Goal: Transaction & Acquisition: Purchase product/service

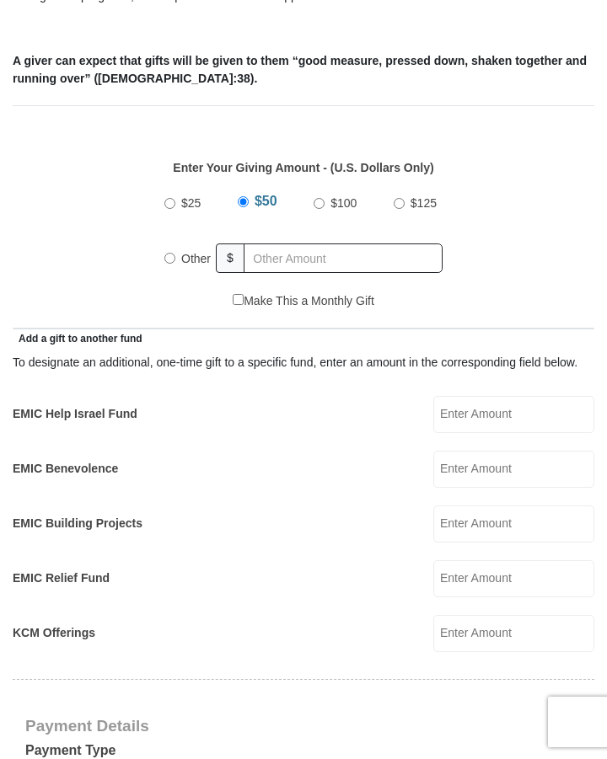
scroll to position [672, 0]
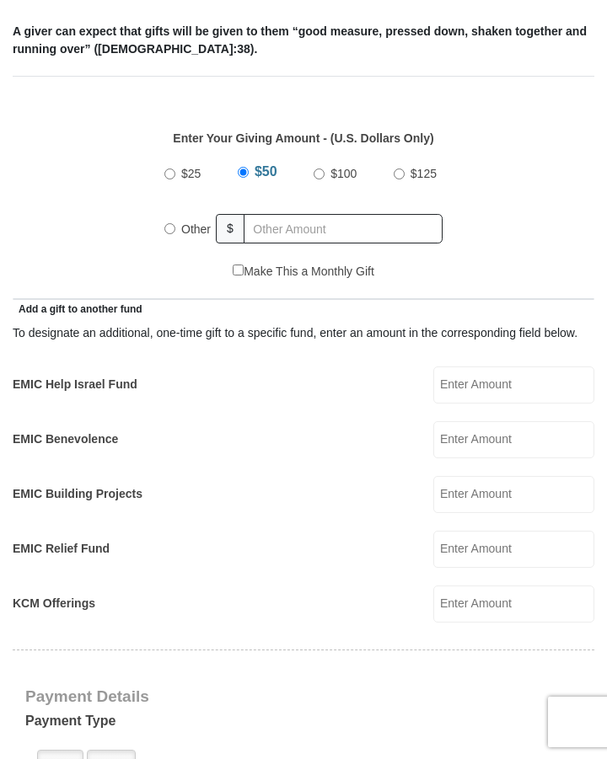
click at [171, 223] on input "Other" at bounding box center [169, 228] width 11 height 11
radio input "true"
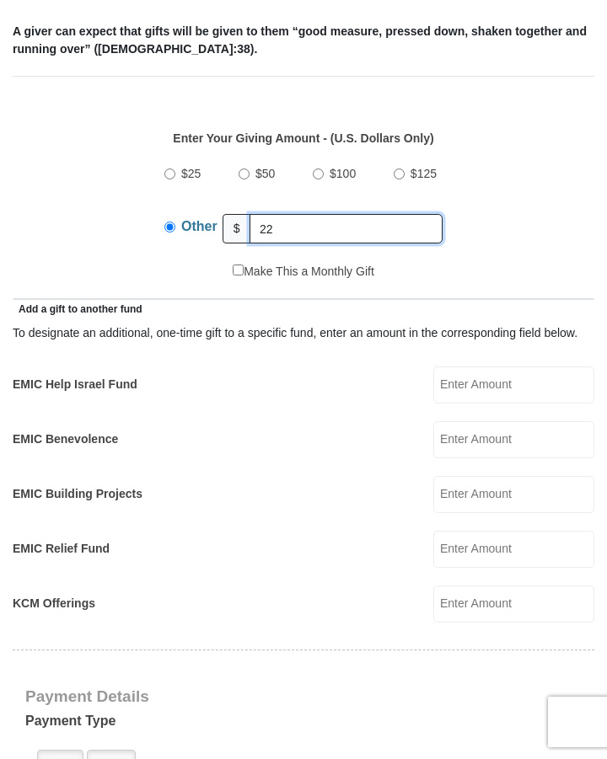
type input "22.00"
click at [470, 367] on input "EMIC Help Israel Fund" at bounding box center [513, 385] width 161 height 37
type input "100.00"
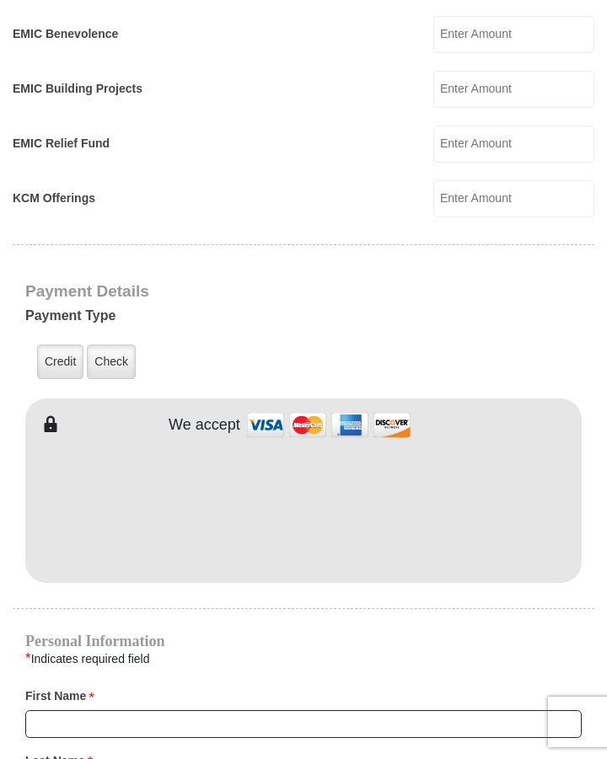
scroll to position [1094, 0]
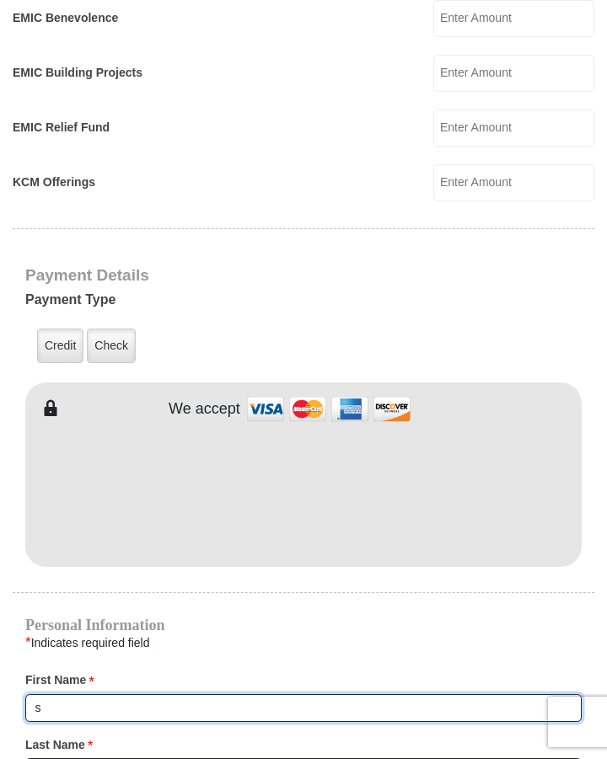
type input "[PERSON_NAME] and [PERSON_NAME]"
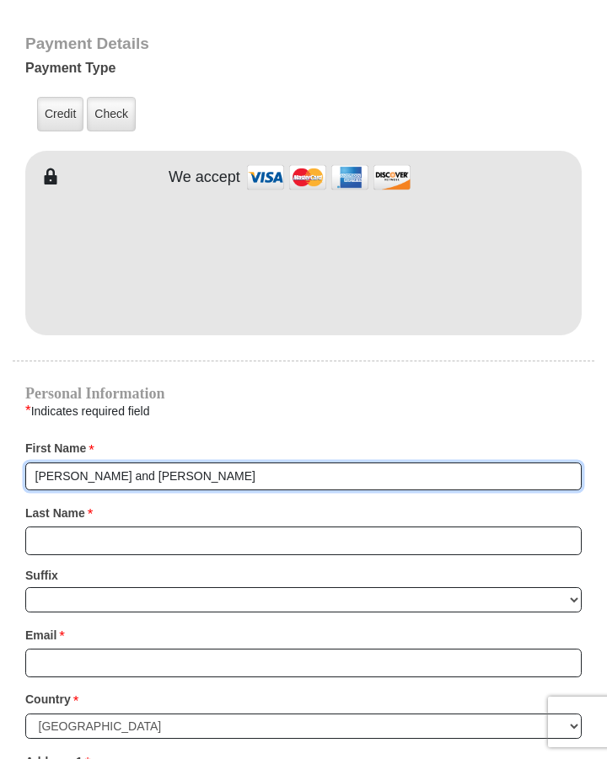
scroll to position [1347, 0]
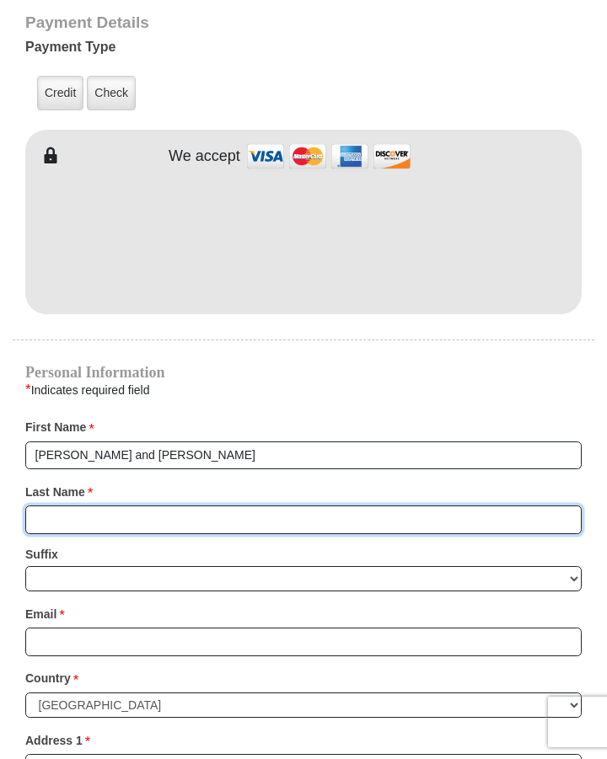
click at [35, 506] on input "Last Name *" at bounding box center [303, 520] width 556 height 29
type input "[PERSON_NAME]"
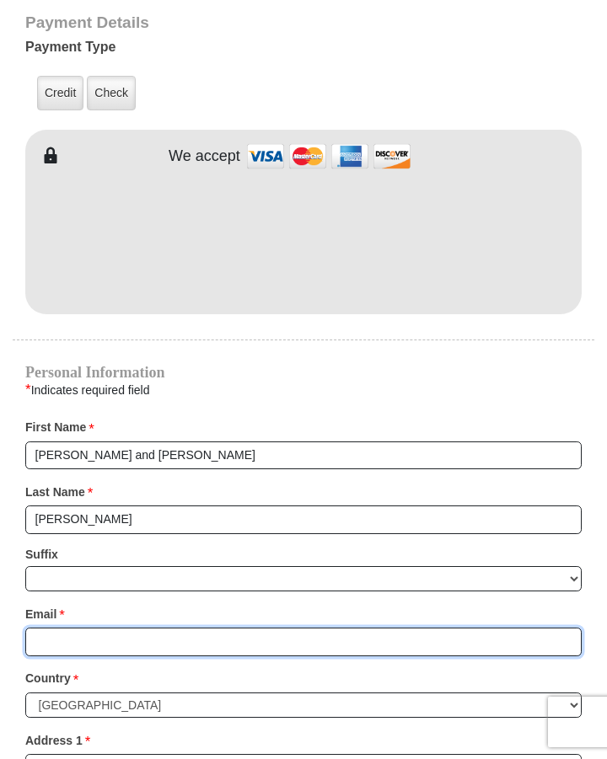
click at [45, 628] on input "Email *" at bounding box center [303, 642] width 556 height 29
type input "[EMAIL_ADDRESS][DOMAIN_NAME]"
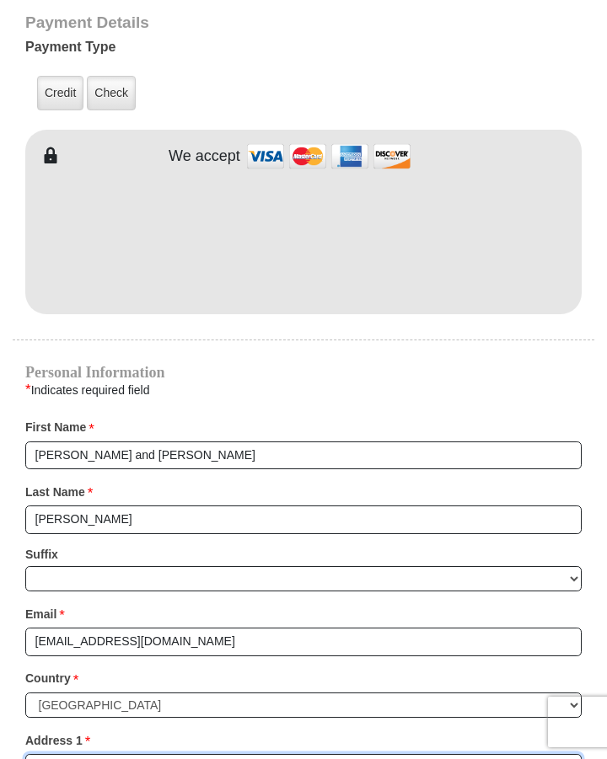
type input "17350 E Calaveras Ave"
type input "Fountain Hills"
select select "AZ"
type input "85268"
type input "4803228442"
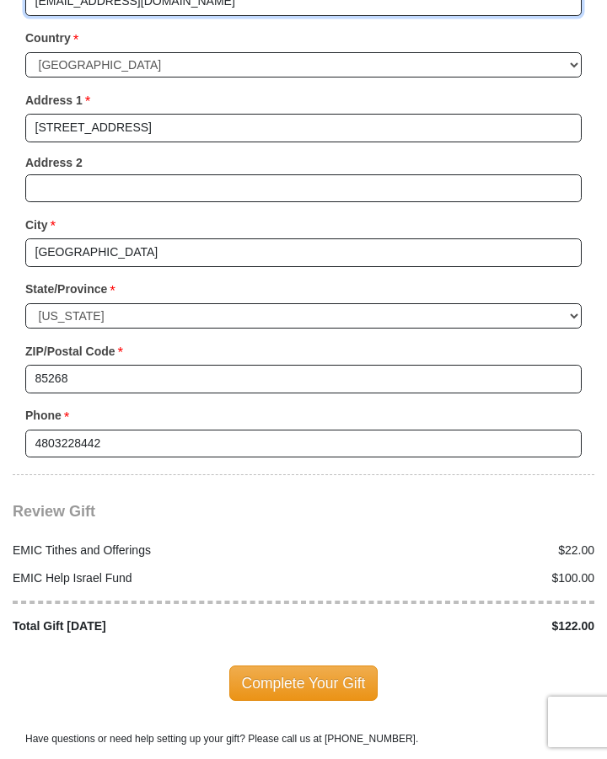
scroll to position [2021, 0]
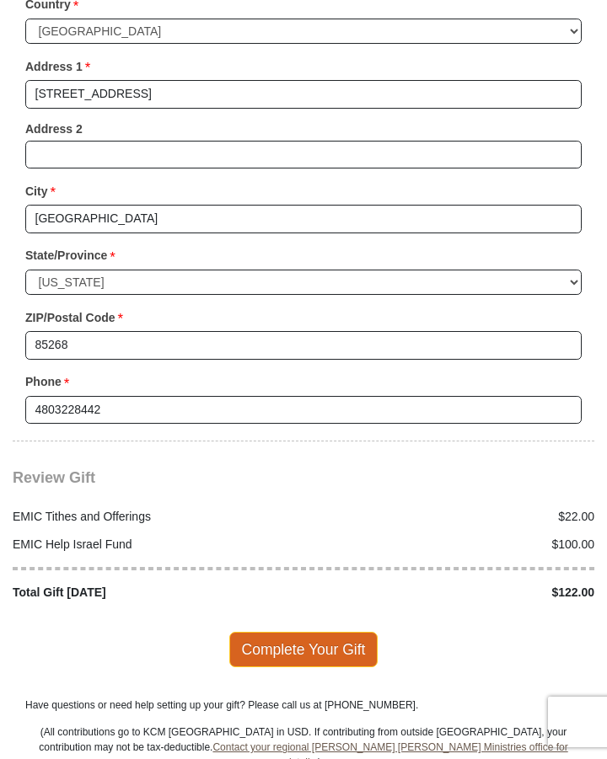
click at [281, 632] on span "Complete Your Gift" at bounding box center [303, 649] width 149 height 35
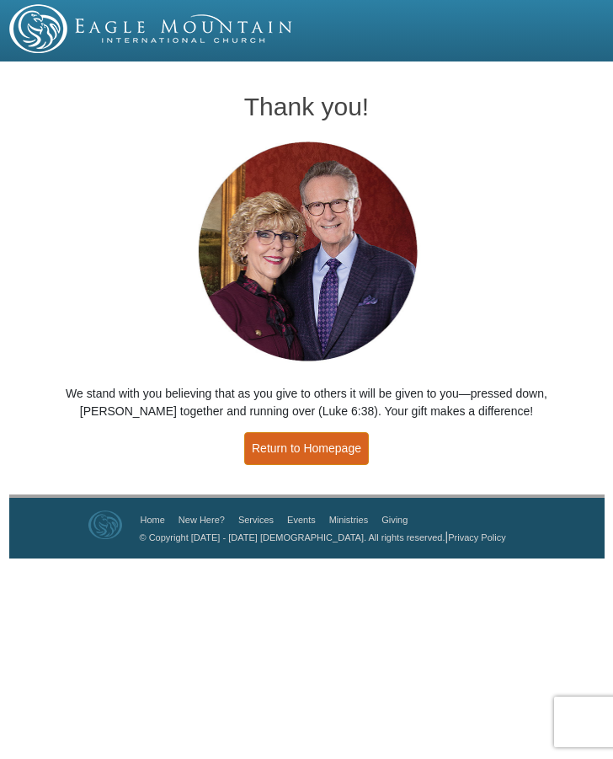
click at [340, 449] on link "Return to Homepage" at bounding box center [306, 448] width 125 height 33
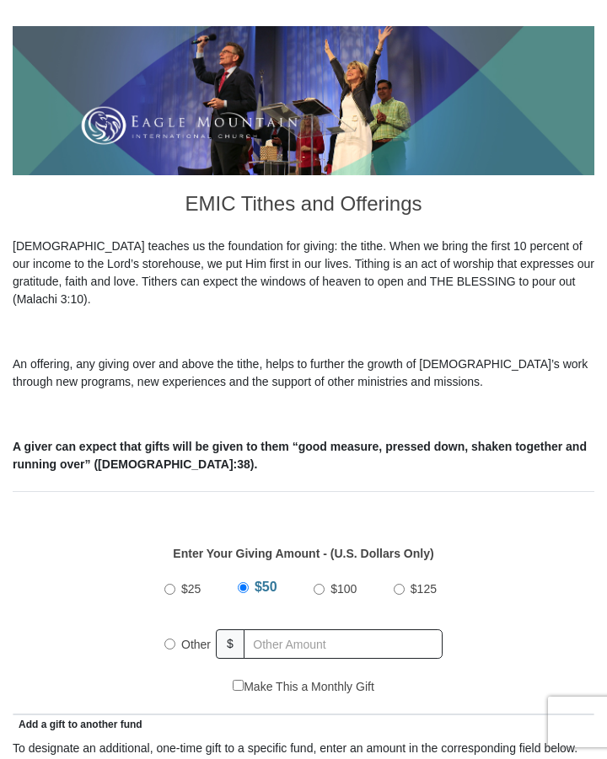
scroll to position [421, 0]
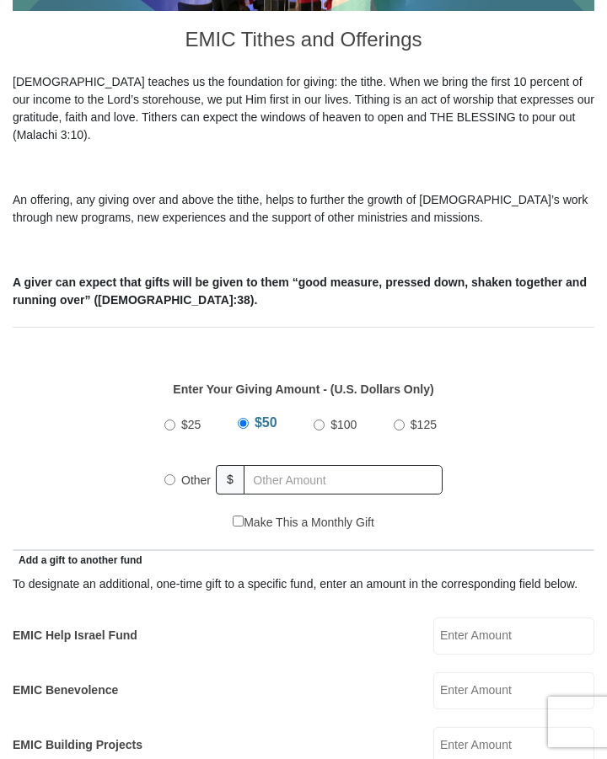
click at [166, 474] on input "Other" at bounding box center [169, 479] width 11 height 11
radio input "true"
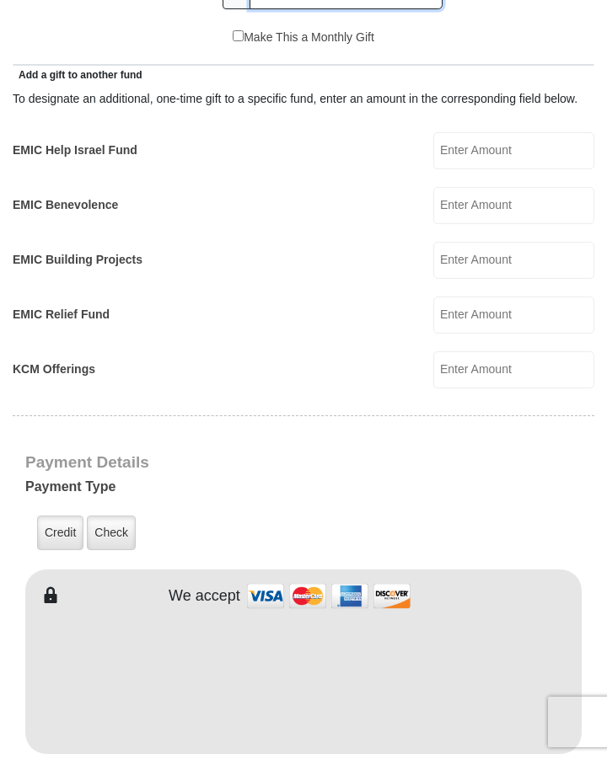
scroll to position [927, 0]
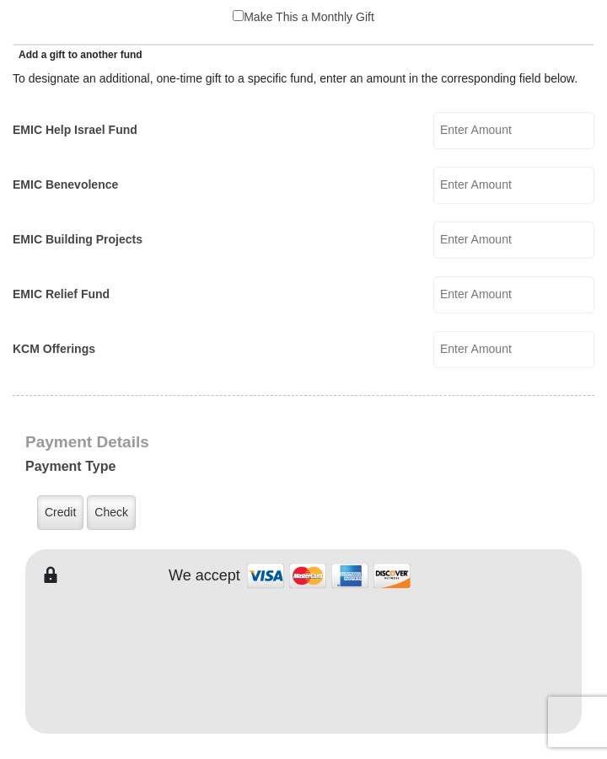
type input "60.00"
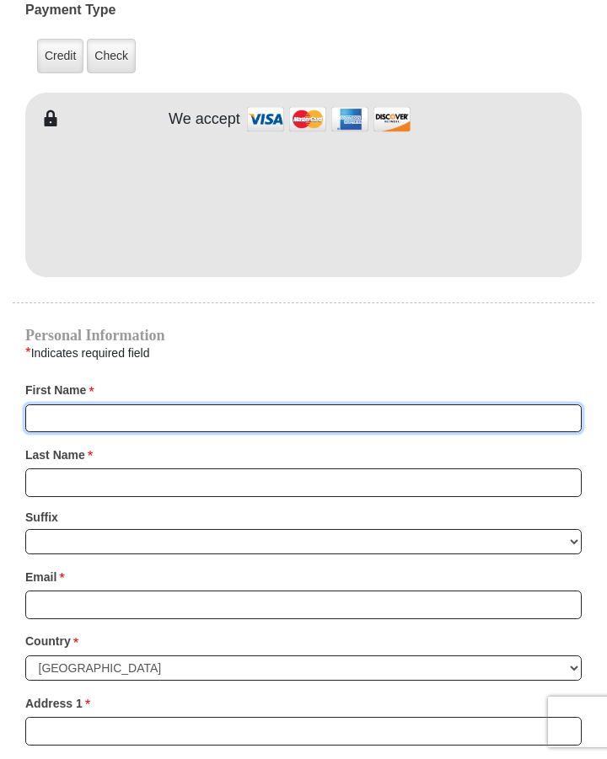
scroll to position [1395, 0]
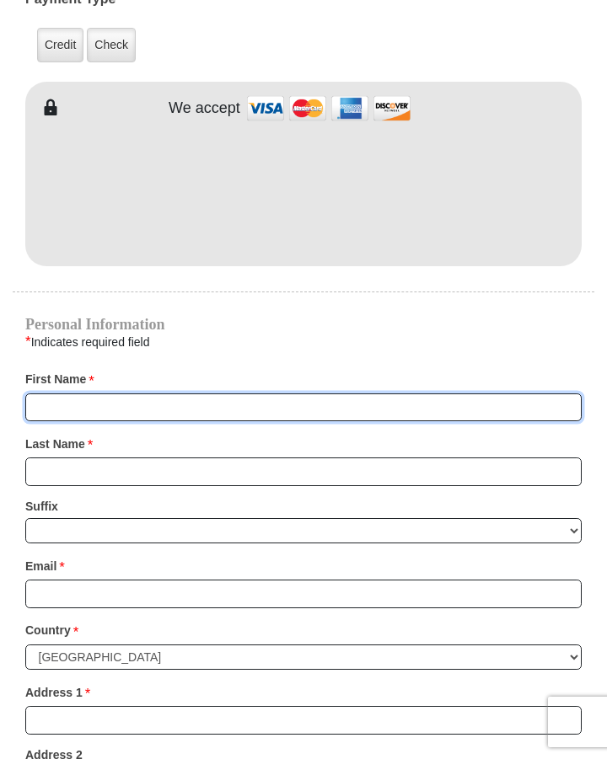
type input "s"
type input "[PERSON_NAME] and [PERSON_NAME]"
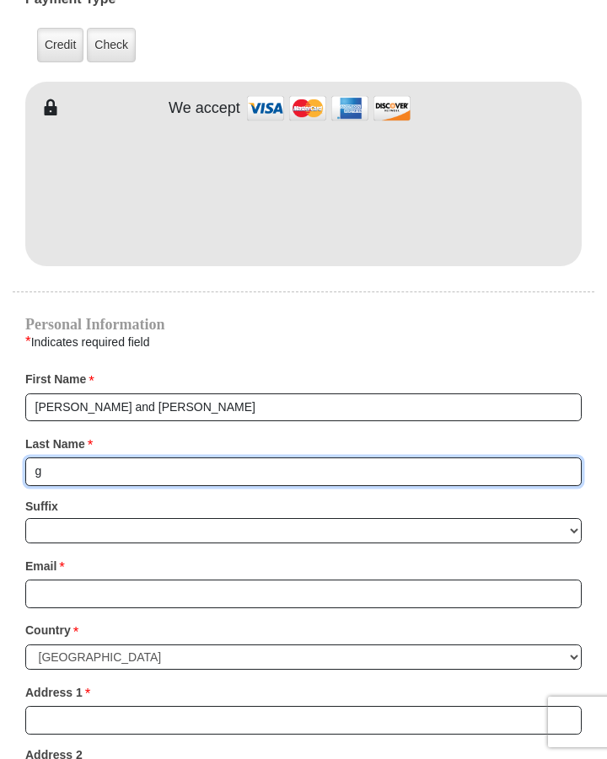
type input "[PERSON_NAME]"
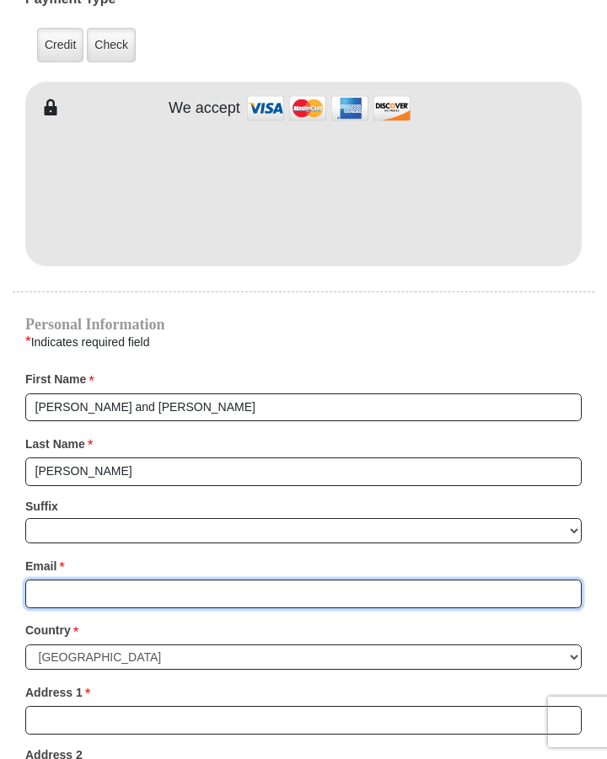
click at [65, 580] on input "Email *" at bounding box center [303, 594] width 556 height 29
type input "[EMAIL_ADDRESS][DOMAIN_NAME]"
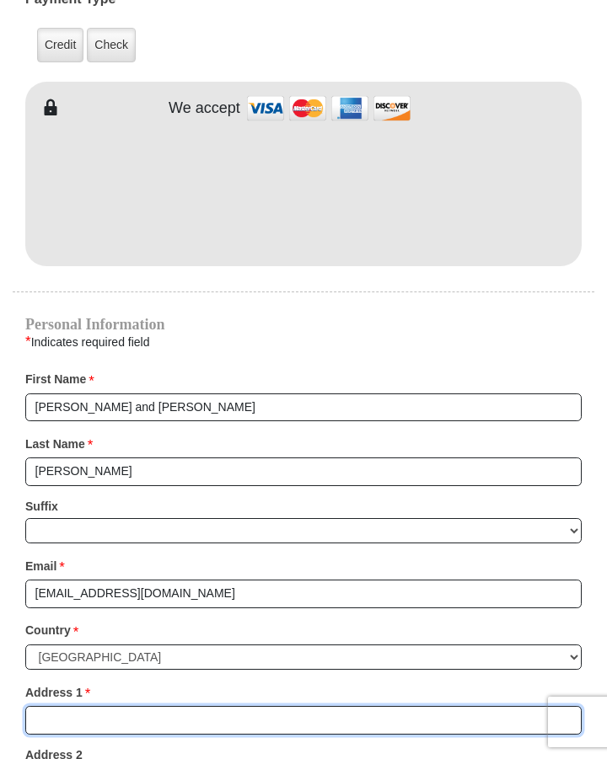
type input "[STREET_ADDRESS]"
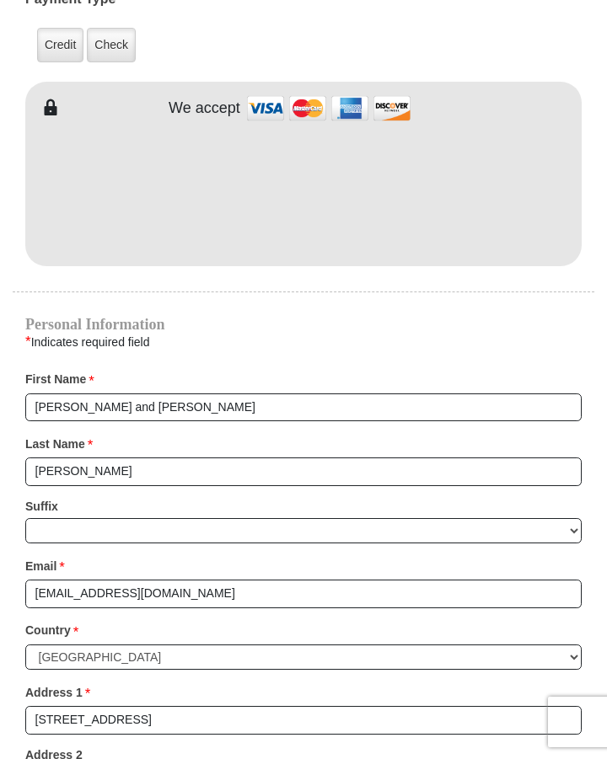
type input "[GEOGRAPHIC_DATA]"
select select "AZ"
type input "85268"
type input "4803228442"
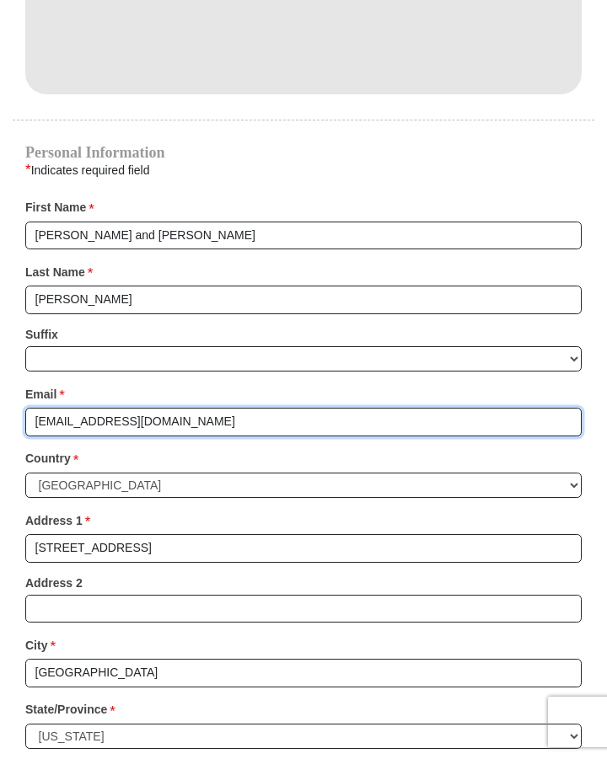
scroll to position [1984, 0]
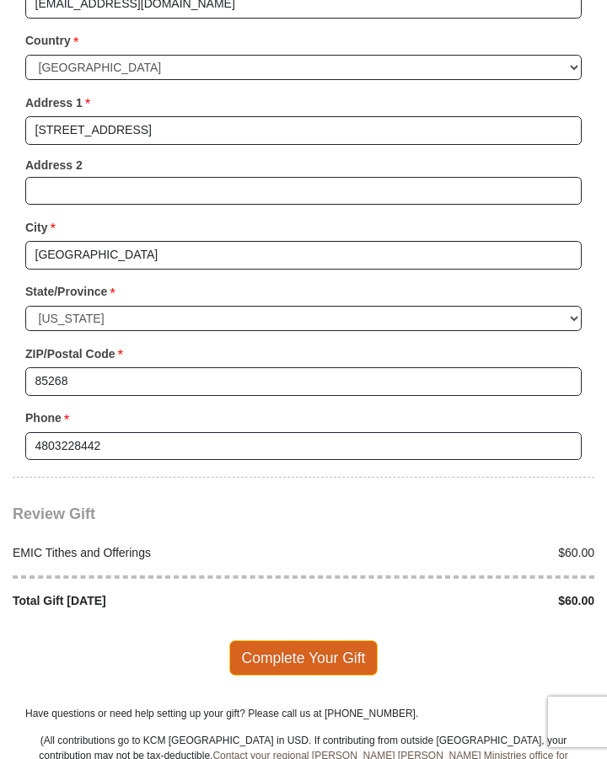
click at [253, 640] on span "Complete Your Gift" at bounding box center [303, 657] width 149 height 35
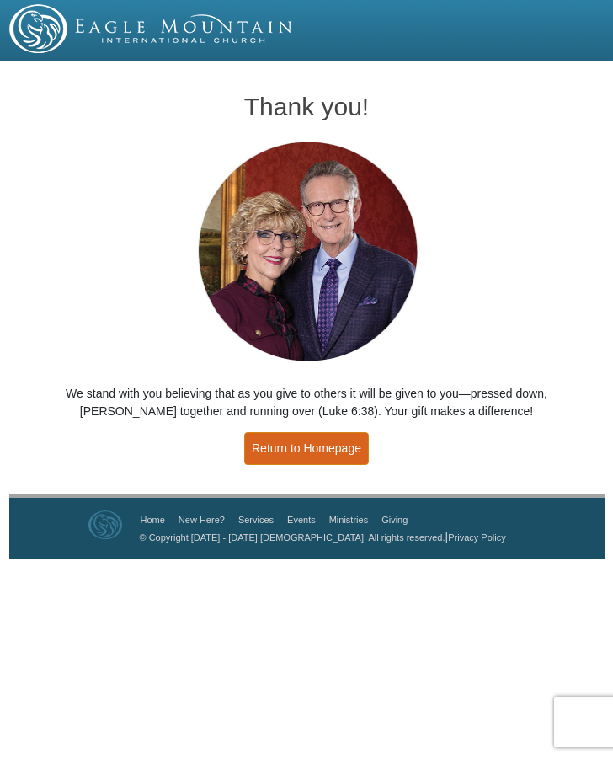
click at [276, 454] on link "Return to Homepage" at bounding box center [306, 448] width 125 height 33
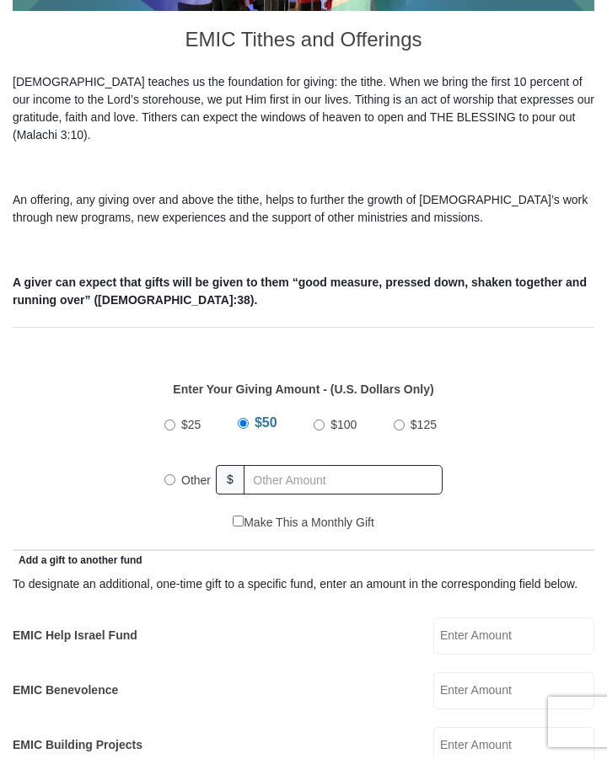
scroll to position [420, 0]
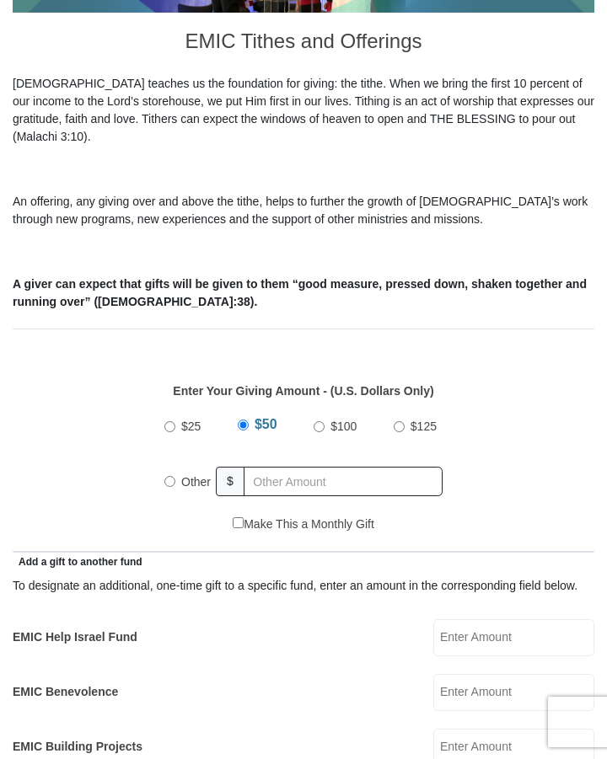
click at [164, 476] on input "Other" at bounding box center [169, 481] width 11 height 11
radio input "true"
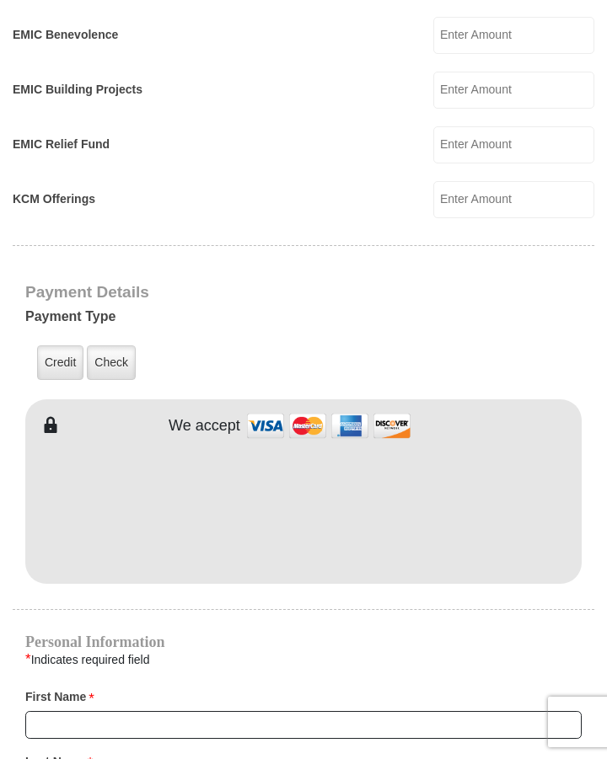
scroll to position [1178, 0]
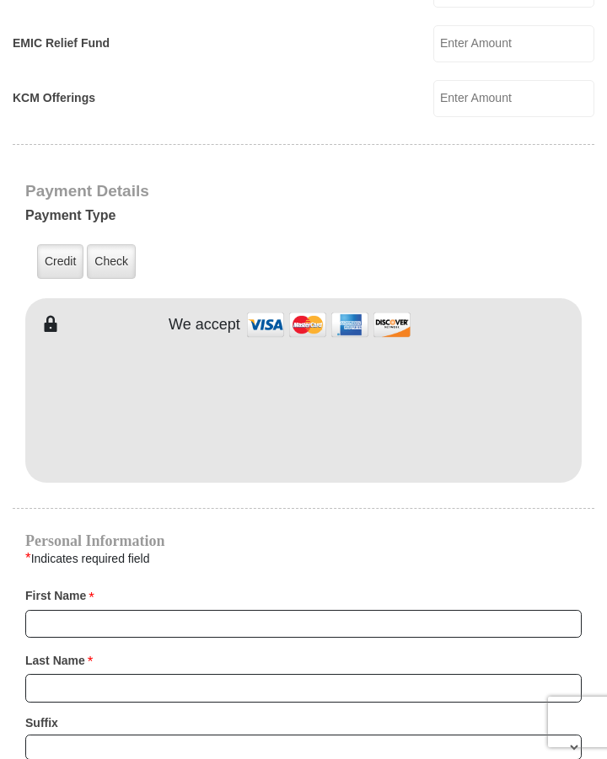
type input "49.00"
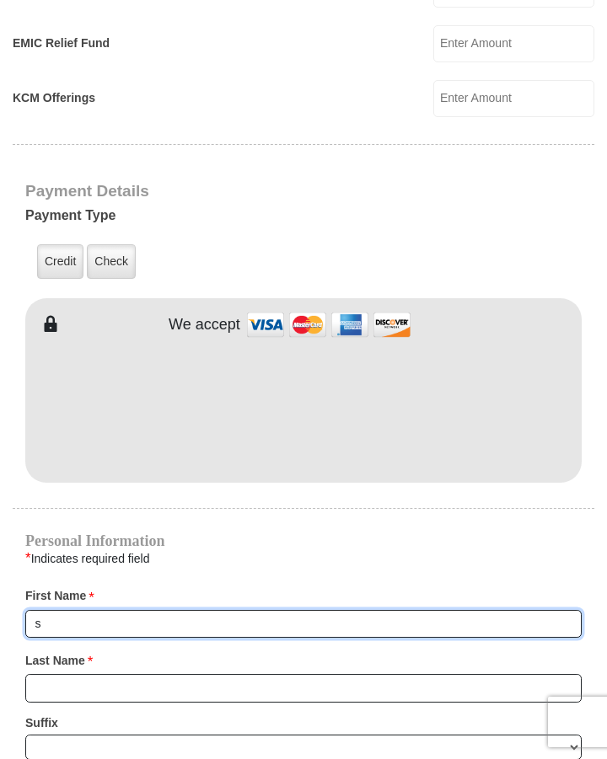
type input "Steve and Deborah"
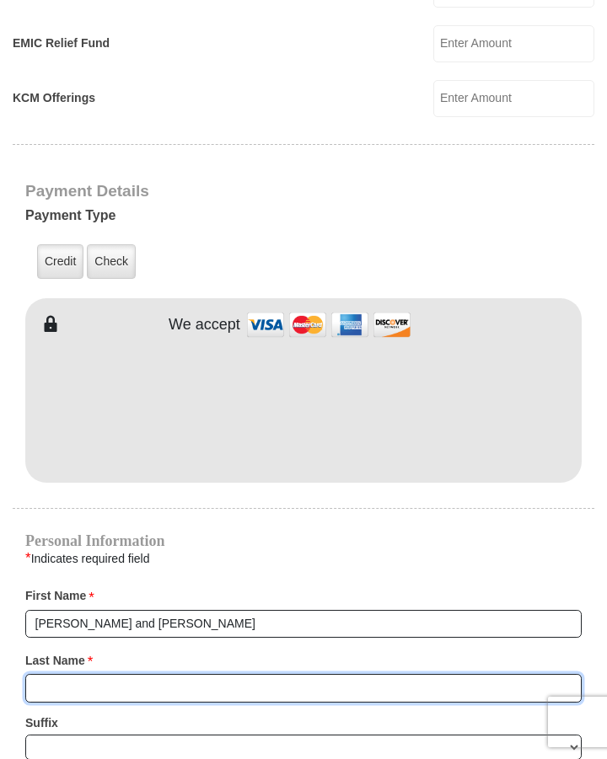
click at [56, 674] on input "Last Name *" at bounding box center [303, 688] width 556 height 29
type input "Gallant"
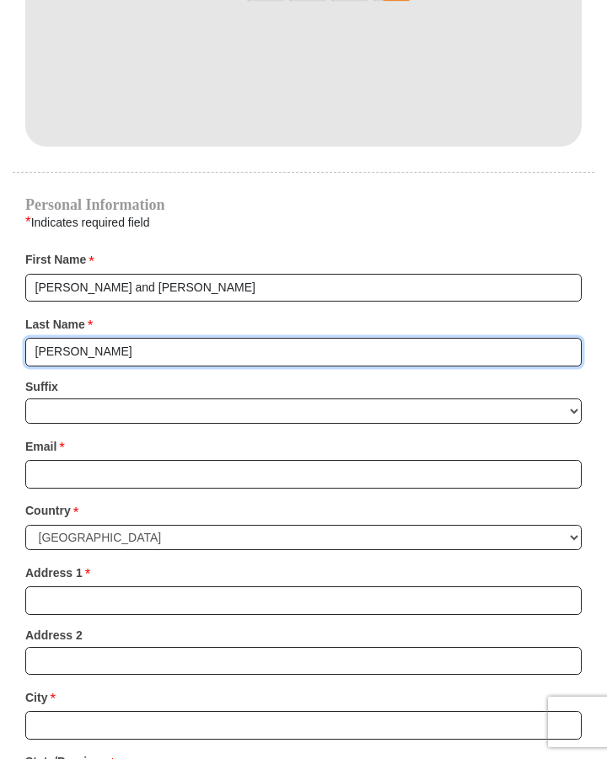
scroll to position [1515, 0]
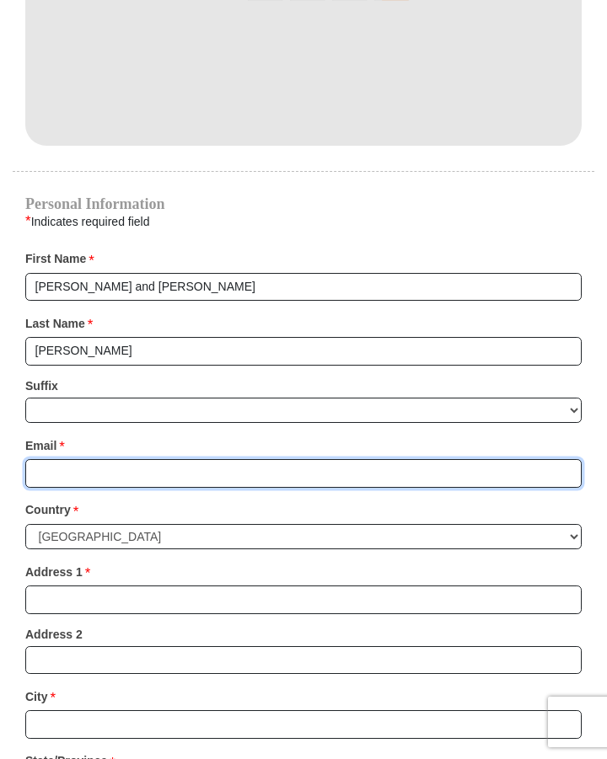
click at [77, 459] on input "Email *" at bounding box center [303, 473] width 556 height 29
type input "deborahgallant12@gmail.com"
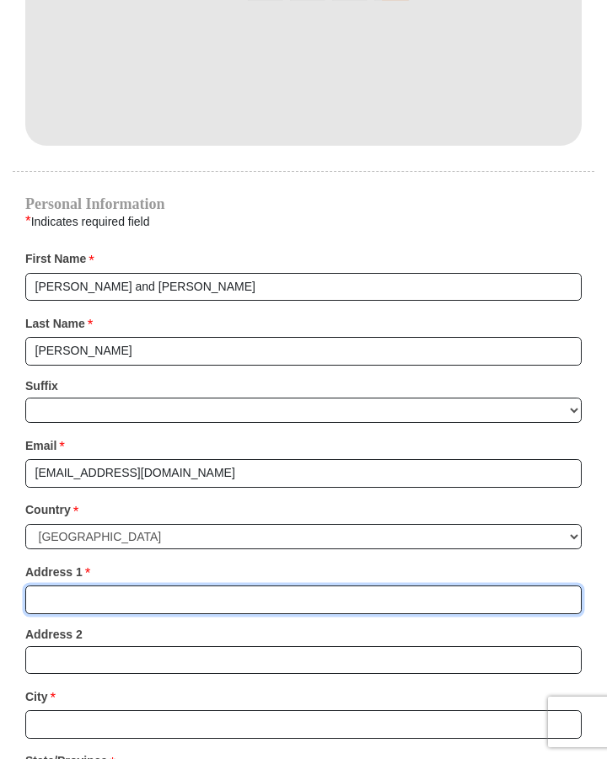
type input "17350 E Calaveras Ave"
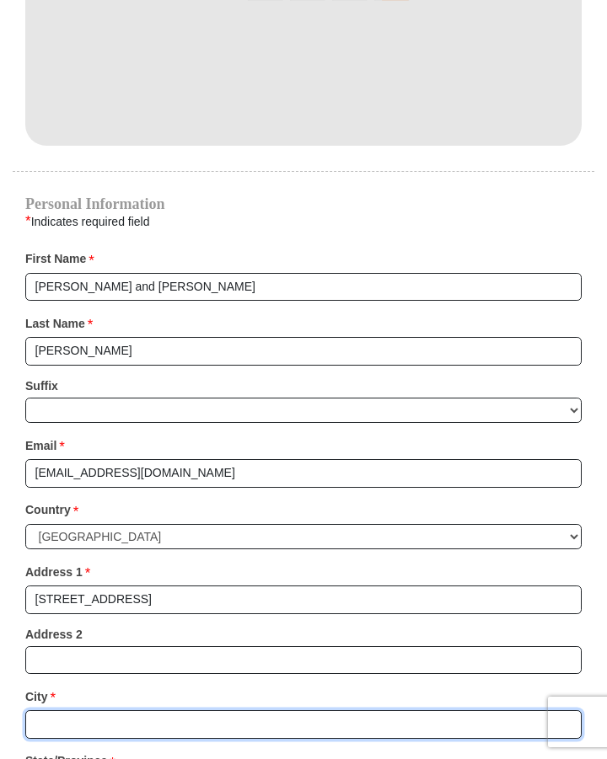
type input "Fountain Hills"
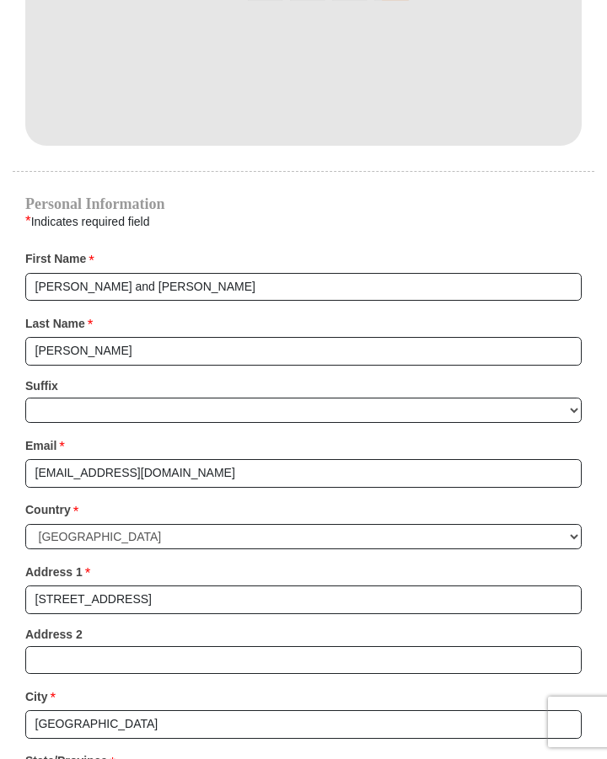
select select "AZ"
type input "85268"
type input "4803228442"
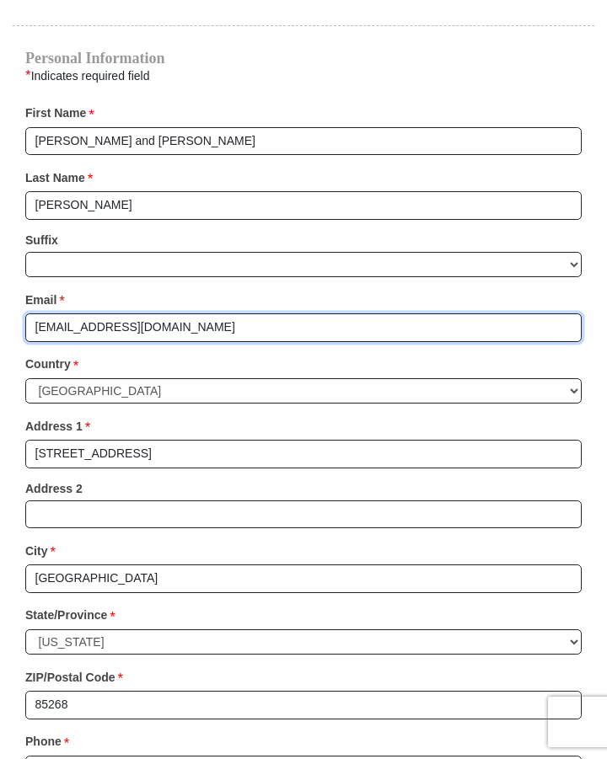
scroll to position [2021, 0]
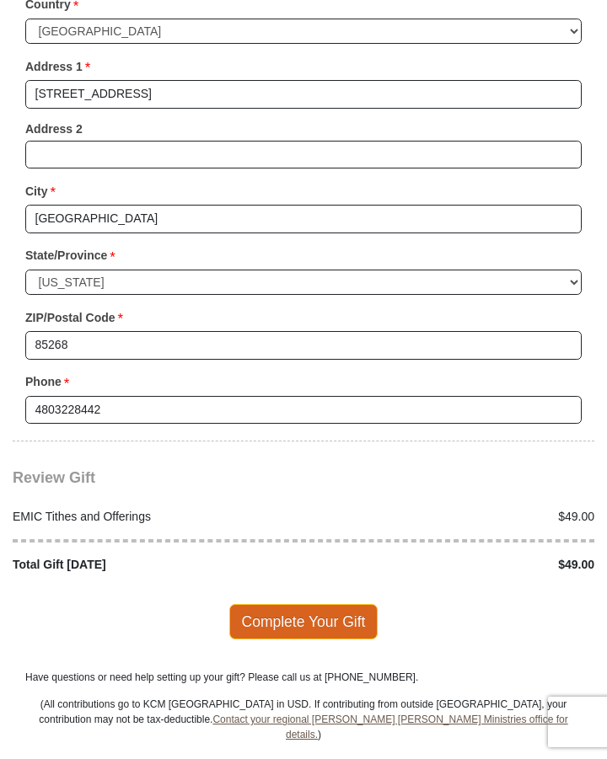
click at [301, 604] on span "Complete Your Gift" at bounding box center [303, 621] width 149 height 35
